Goal: Task Accomplishment & Management: Use online tool/utility

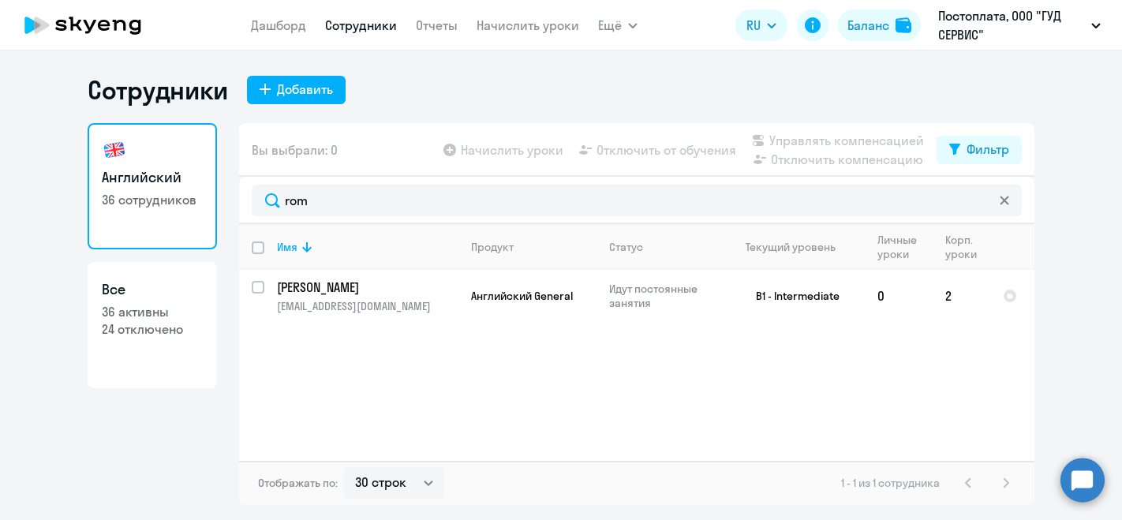
select select "30"
click at [115, 35] on icon at bounding box center [82, 25] width 139 height 39
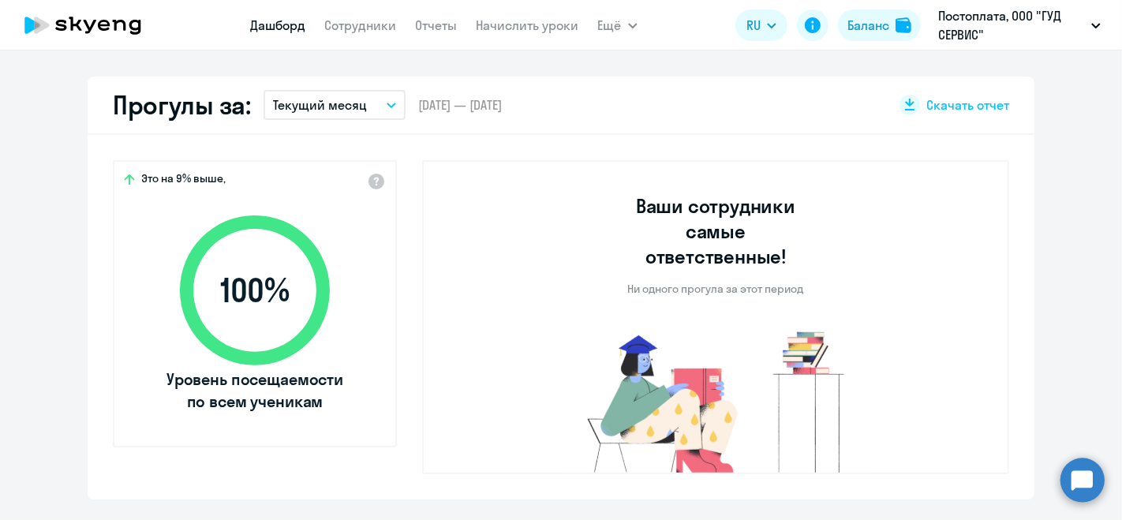
scroll to position [175, 0]
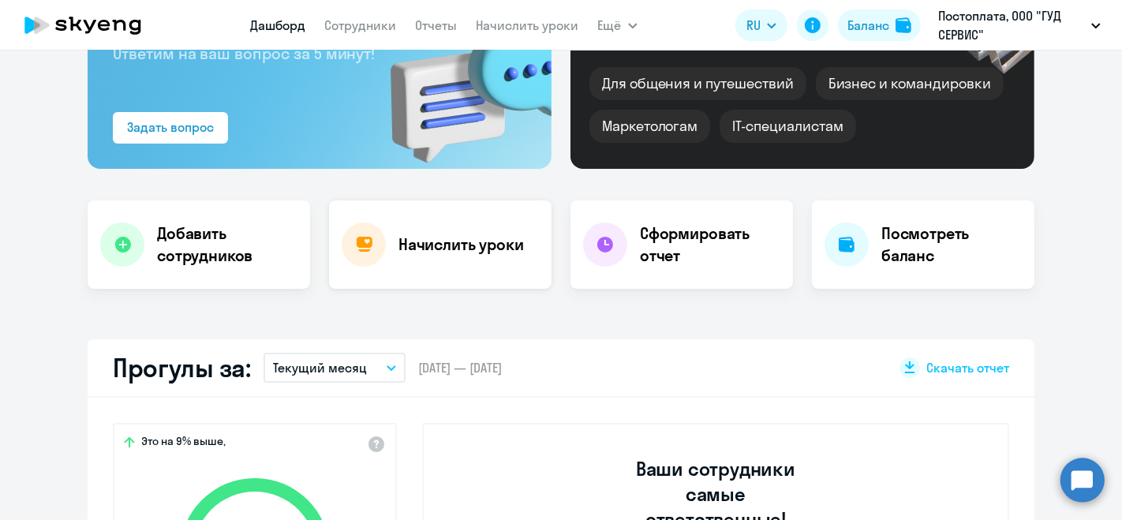
click at [436, 251] on h4 "Начислить уроки" at bounding box center [460, 245] width 125 height 22
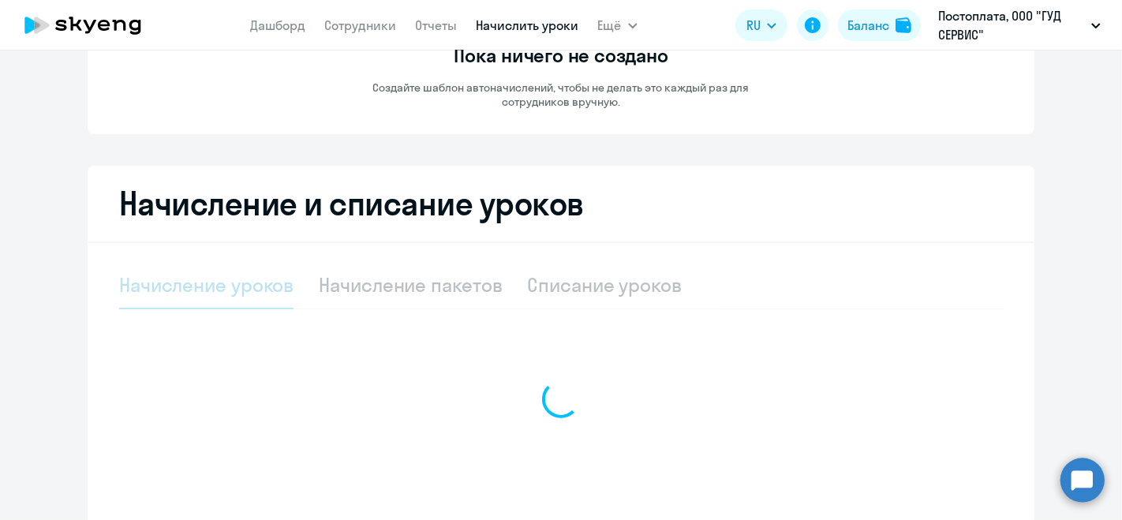
select select "10"
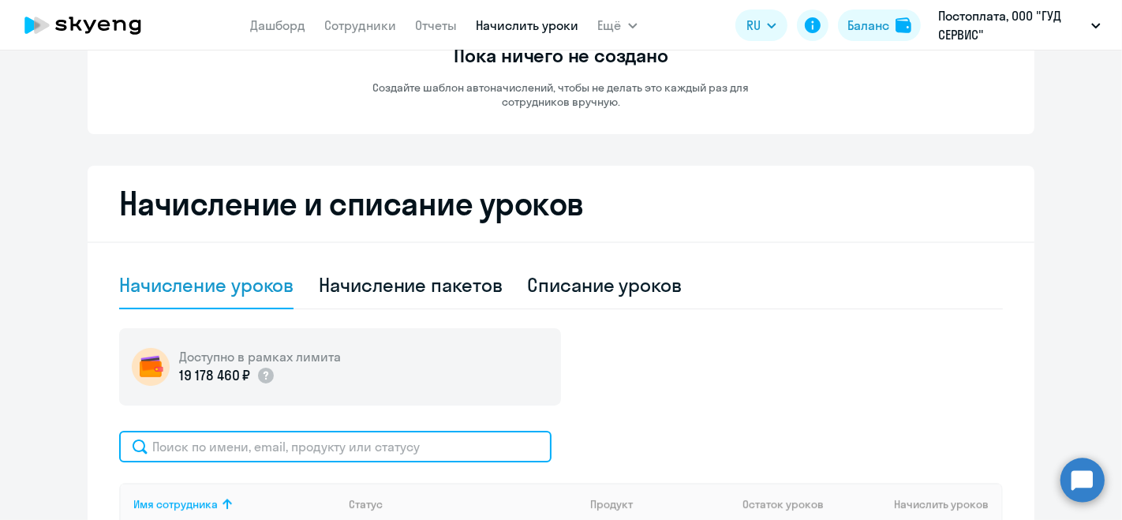
click at [382, 447] on input "text" at bounding box center [335, 447] width 432 height 32
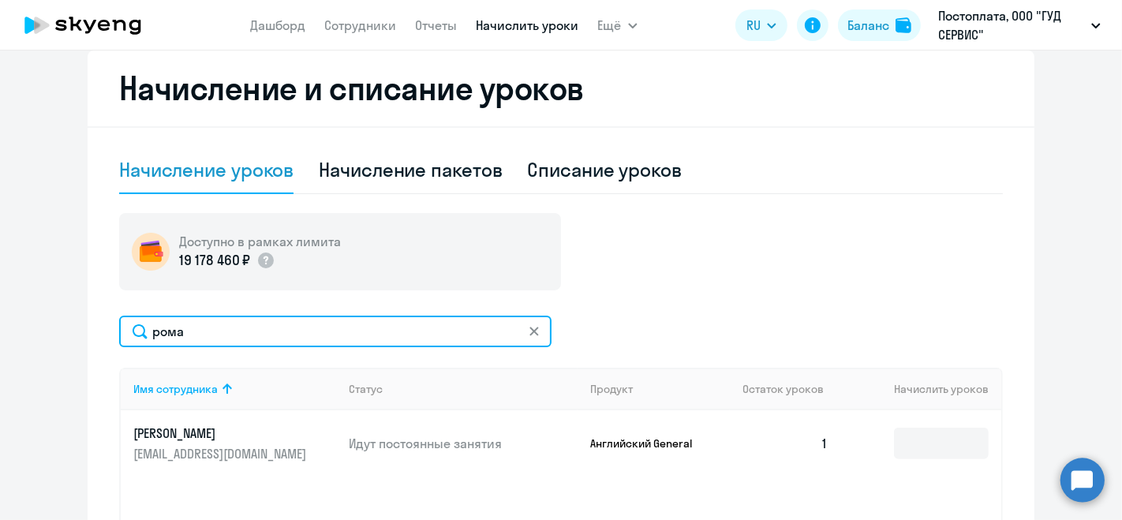
scroll to position [507, 0]
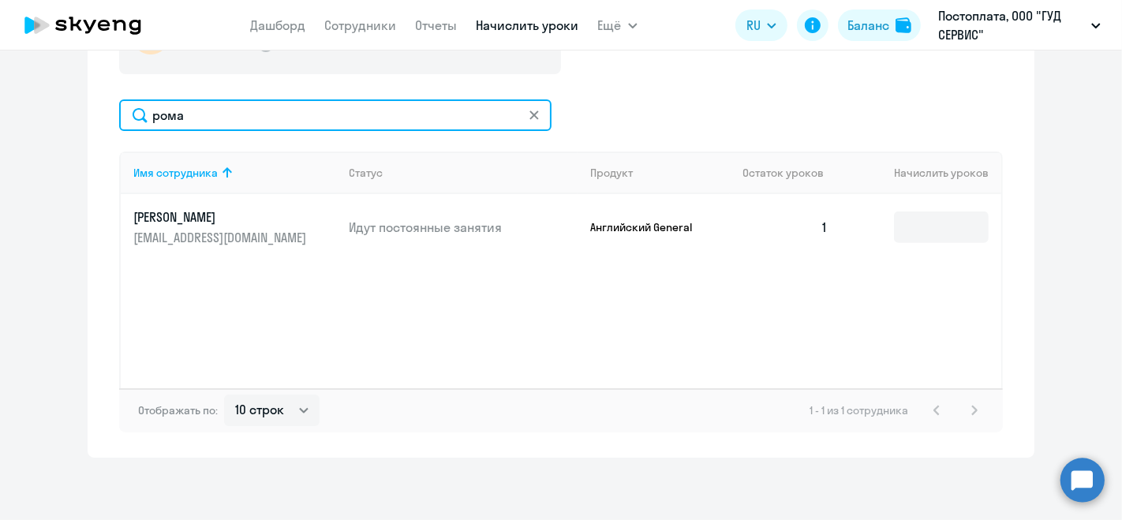
type input "рома"
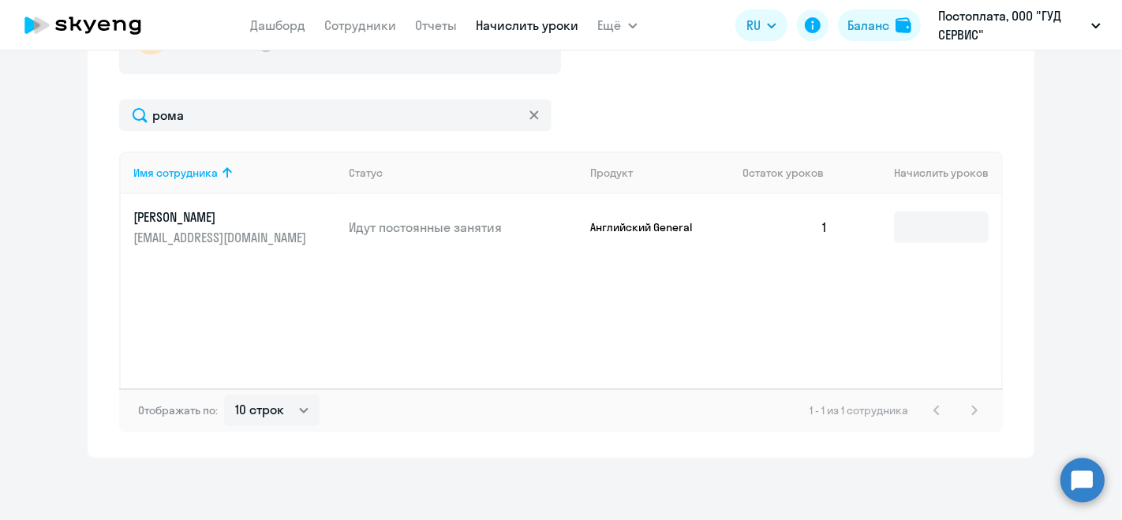
click at [953, 244] on td at bounding box center [920, 227] width 161 height 66
click at [948, 232] on input at bounding box center [941, 227] width 95 height 32
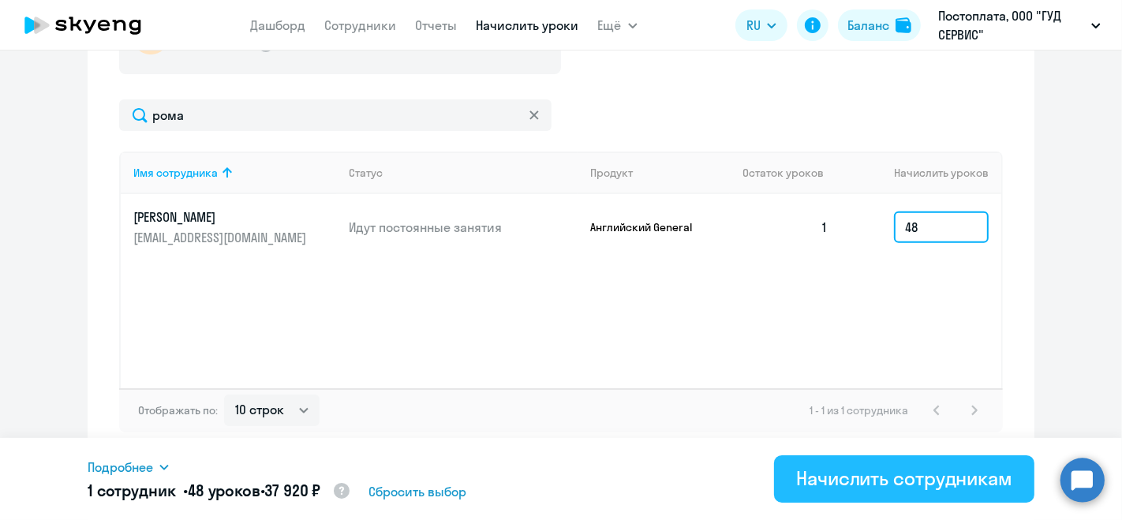
type input "48"
click at [919, 473] on div "Начислить сотрудникам" at bounding box center [904, 478] width 216 height 25
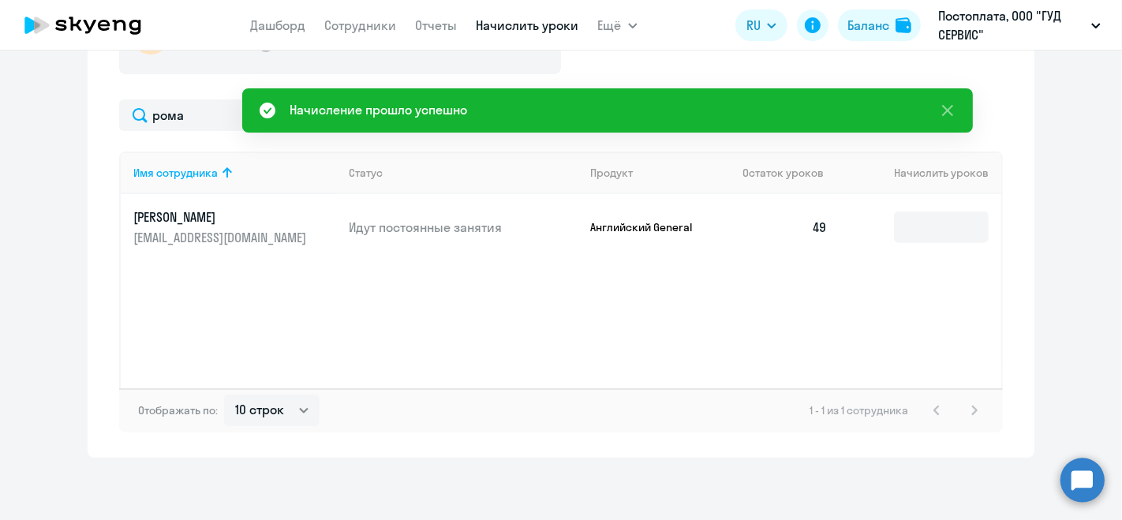
click at [132, 14] on icon at bounding box center [82, 25] width 139 height 39
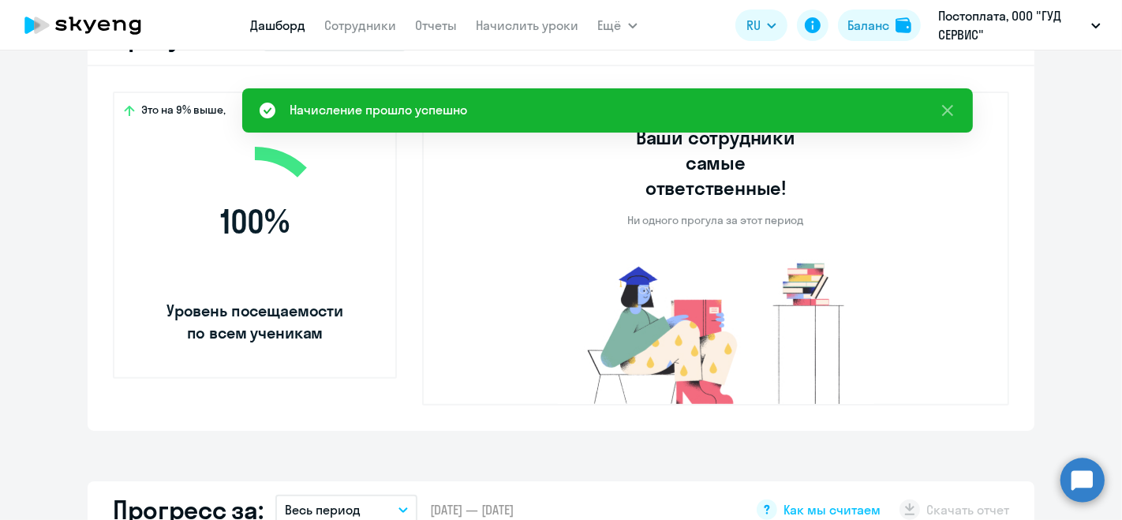
select select "30"
